Goal: Understand process/instructions

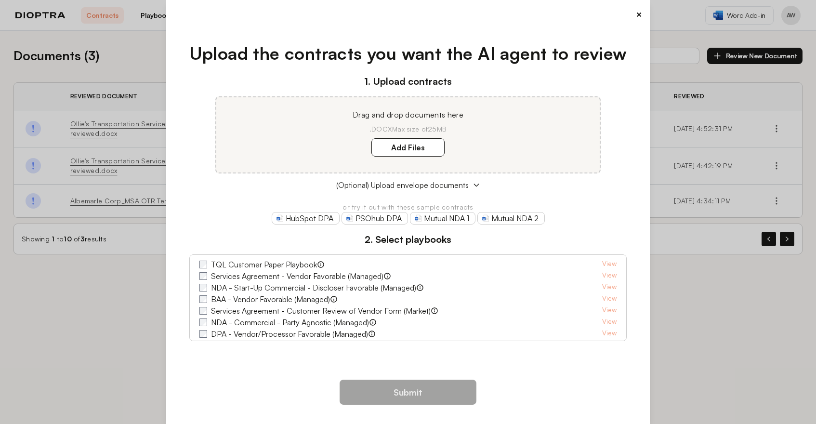
click at [636, 13] on button "×" at bounding box center [639, 14] width 6 height 13
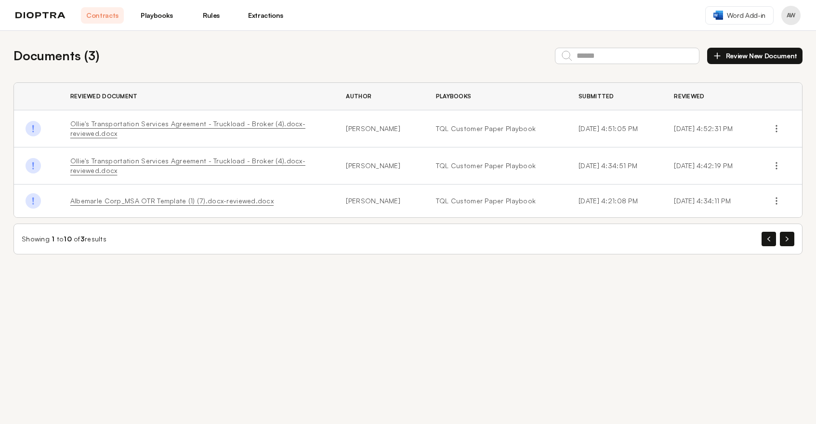
click at [160, 20] on link "Playbooks" at bounding box center [156, 15] width 43 height 16
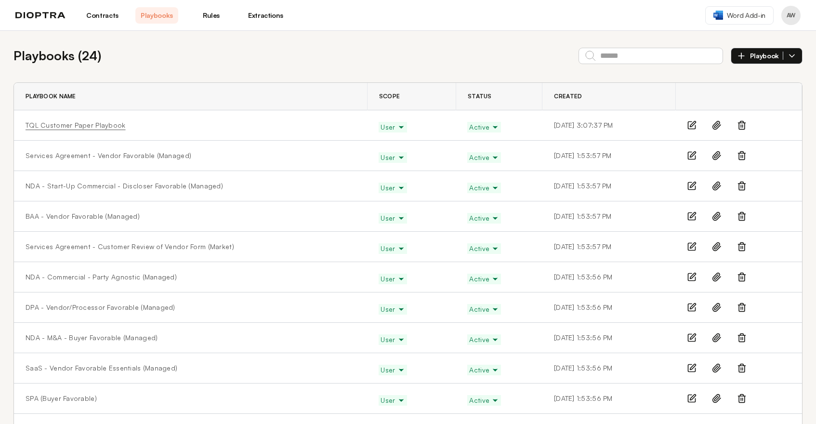
click at [64, 126] on link "TQL Customer Paper Playbook" at bounding box center [76, 125] width 100 height 10
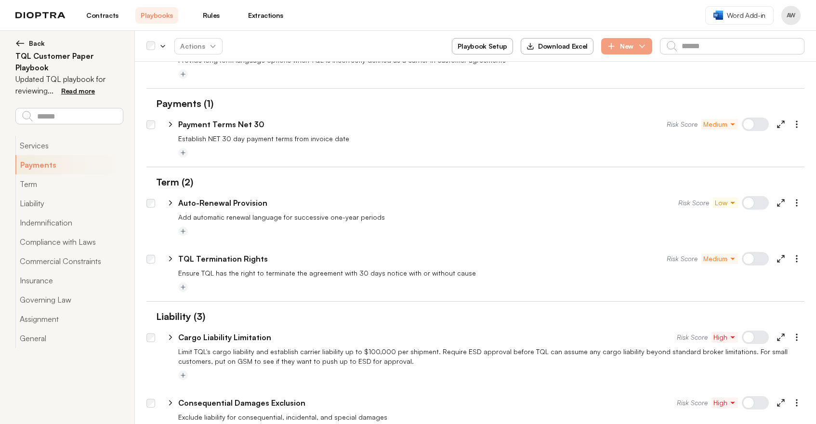
scroll to position [219, 0]
click at [216, 124] on p "Payment Terms Net 30" at bounding box center [221, 124] width 86 height 12
click at [170, 123] on icon at bounding box center [170, 124] width 9 height 9
select select "*****"
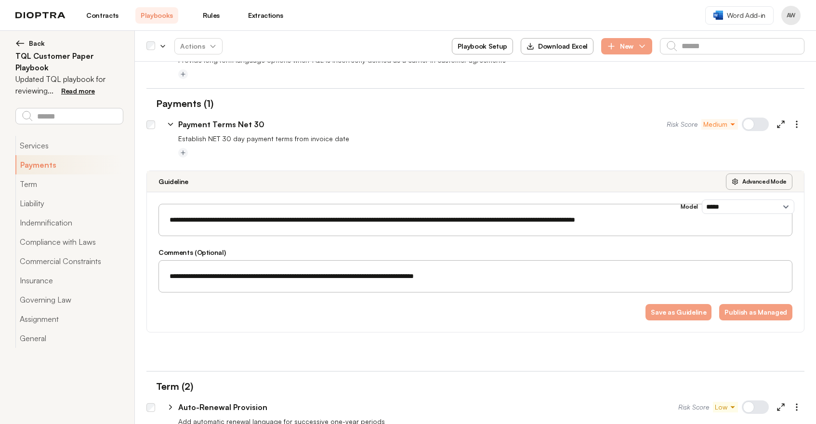
click at [173, 125] on icon at bounding box center [170, 124] width 9 height 9
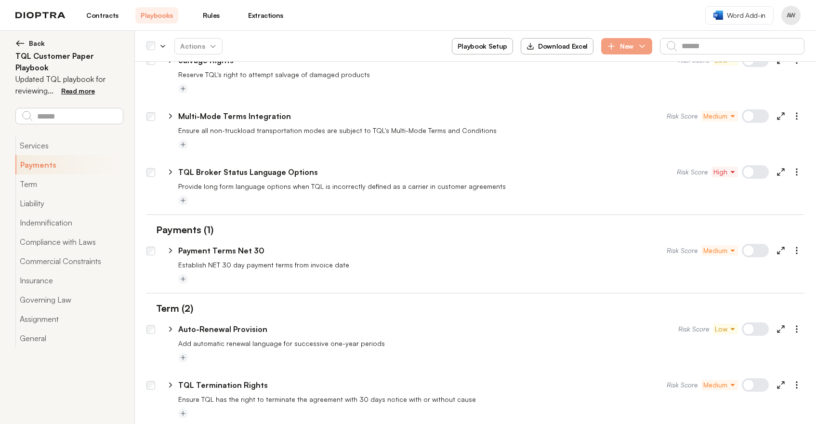
scroll to position [0, 0]
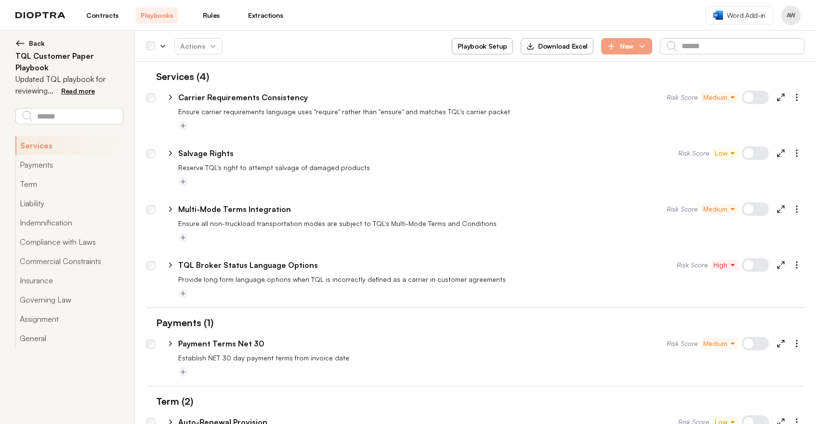
click at [169, 154] on icon at bounding box center [170, 153] width 9 height 9
select select "*****"
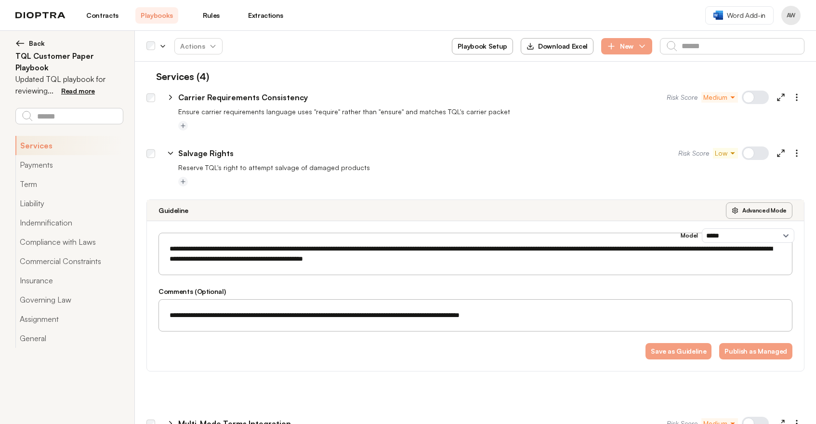
click at [169, 154] on icon at bounding box center [170, 153] width 9 height 9
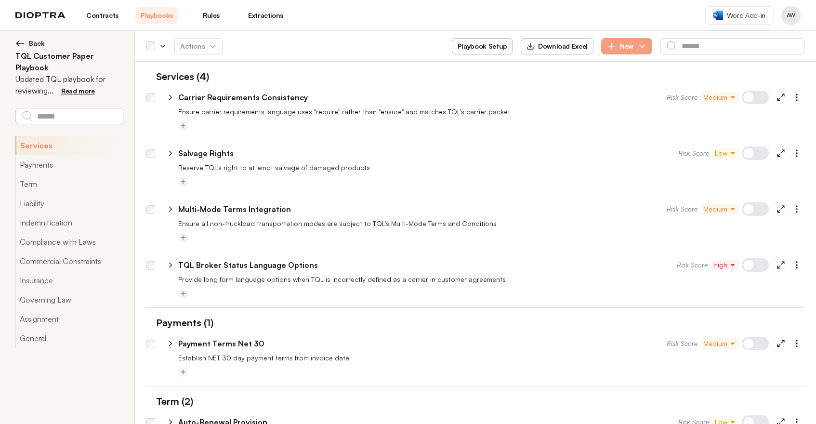
click at [216, 13] on link "Rules" at bounding box center [211, 15] width 43 height 16
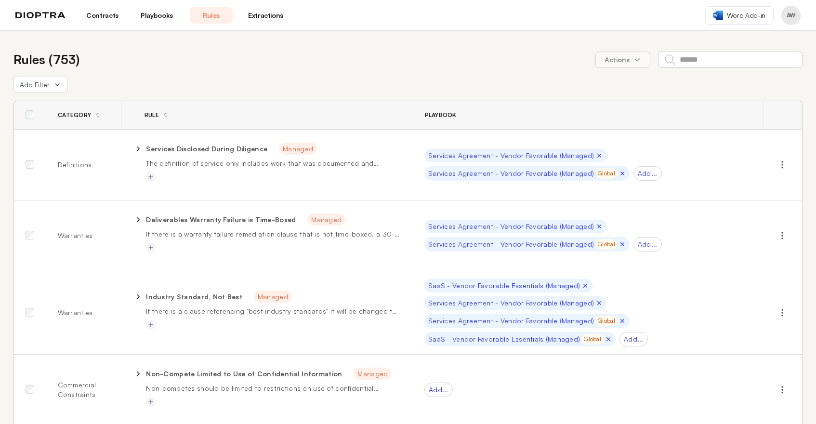
click at [163, 13] on link "Playbooks" at bounding box center [156, 15] width 43 height 16
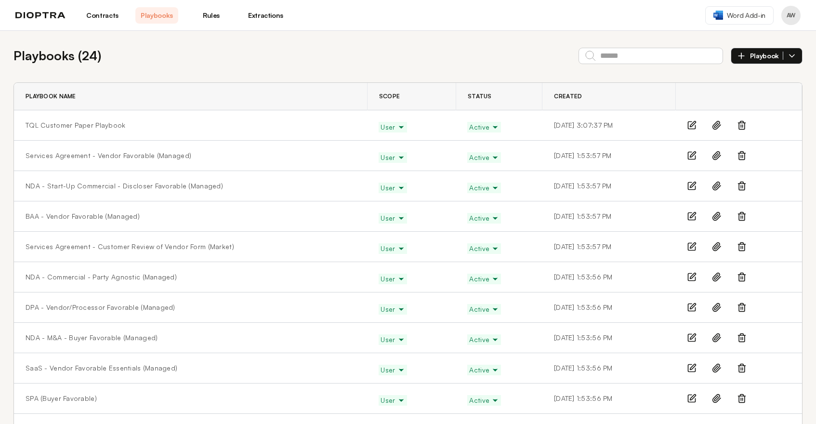
click at [206, 14] on link "Rules" at bounding box center [211, 15] width 43 height 16
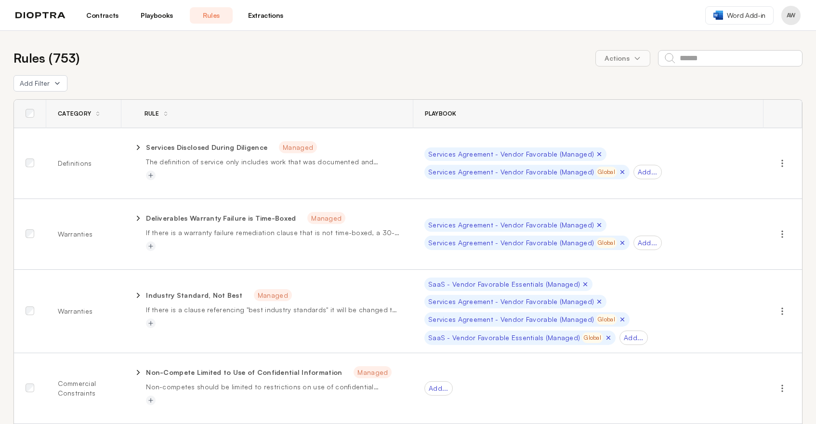
scroll to position [2, 0]
click at [57, 82] on icon at bounding box center [57, 83] width 4 height 2
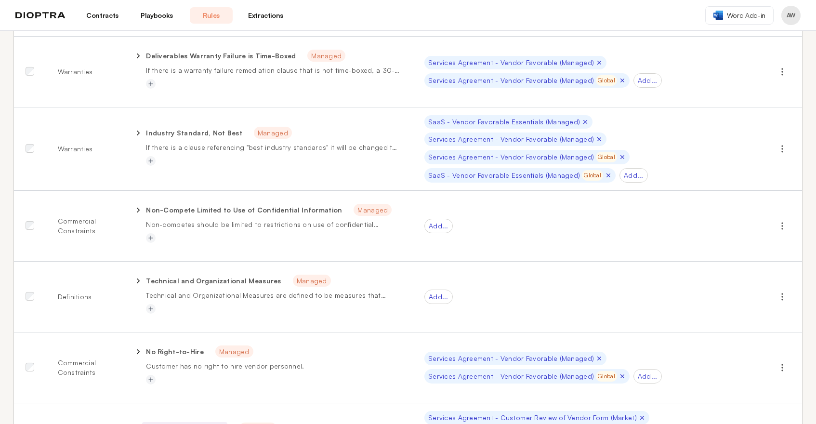
scroll to position [0, 0]
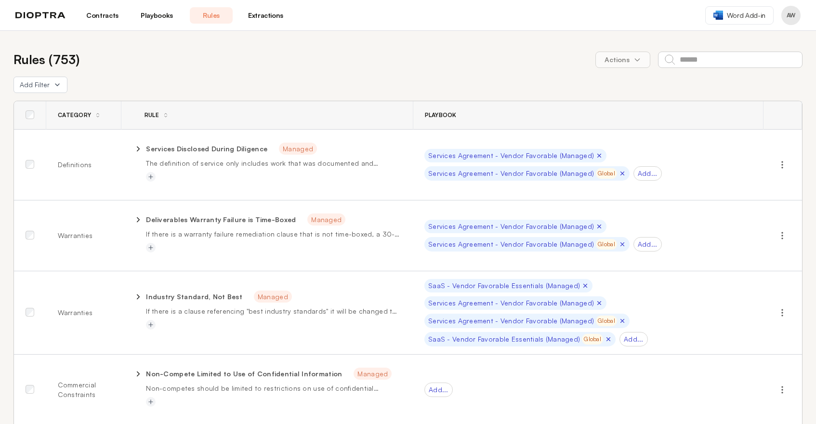
click at [49, 12] on img at bounding box center [40, 15] width 50 height 7
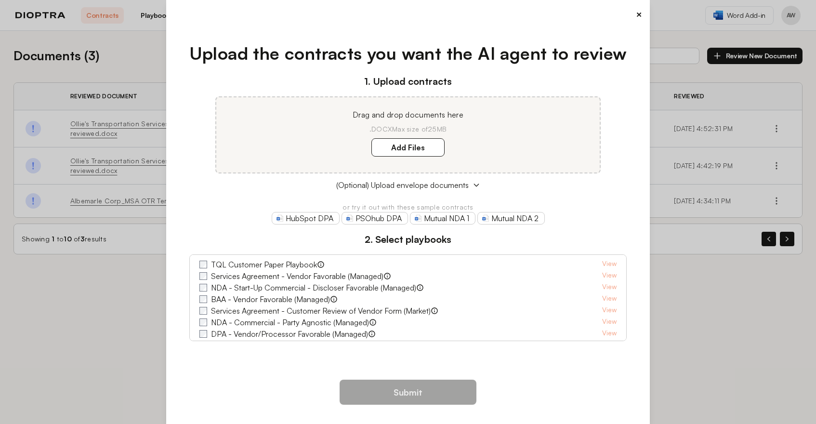
click at [636, 14] on button "×" at bounding box center [639, 14] width 6 height 13
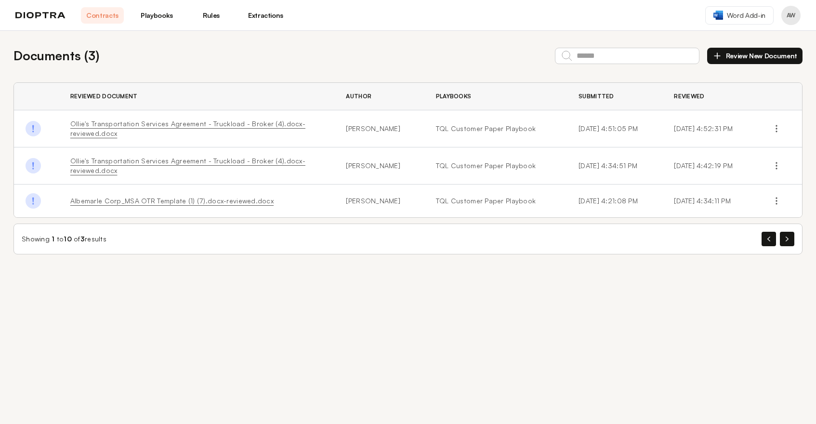
click at [210, 19] on link "Rules" at bounding box center [211, 15] width 43 height 16
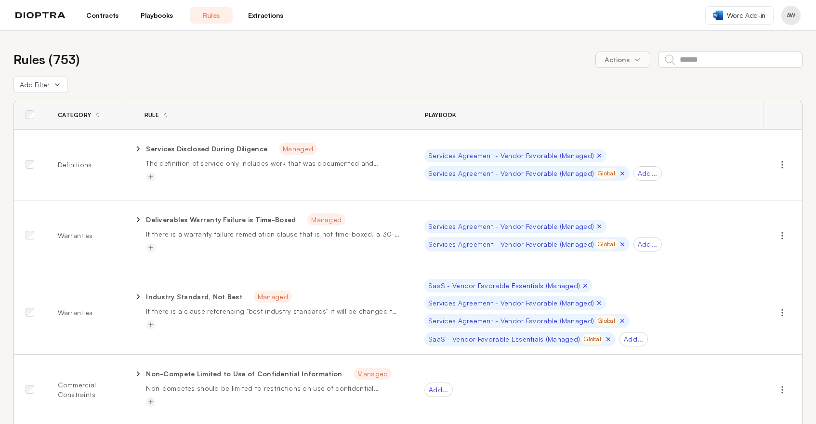
click at [170, 14] on link "Playbooks" at bounding box center [156, 15] width 43 height 16
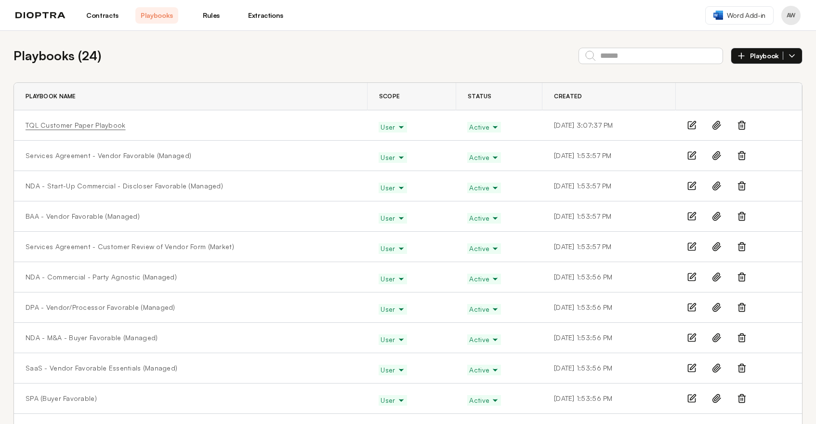
click at [85, 127] on link "TQL Customer Paper Playbook" at bounding box center [76, 125] width 100 height 10
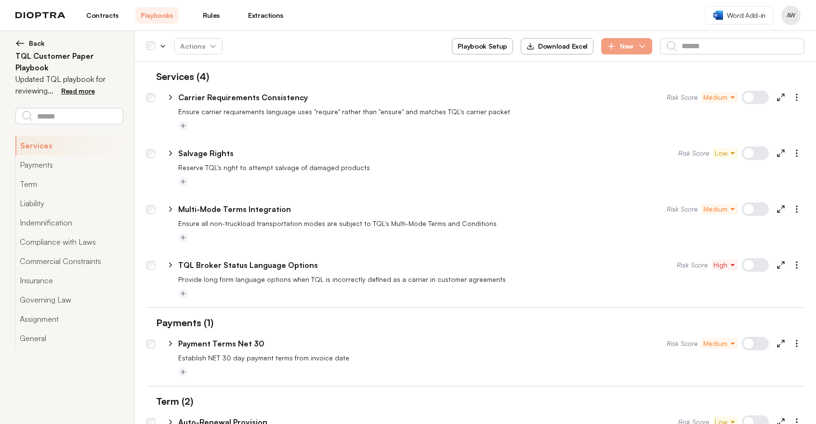
click at [165, 155] on div at bounding box center [170, 153] width 10 height 12
click at [172, 151] on icon at bounding box center [170, 153] width 9 height 9
select select "*****"
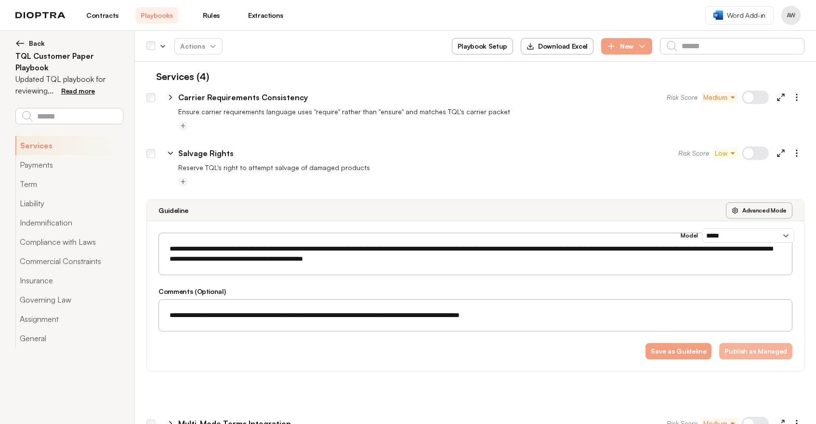
scroll to position [110, 0]
